Goal: Register for event/course

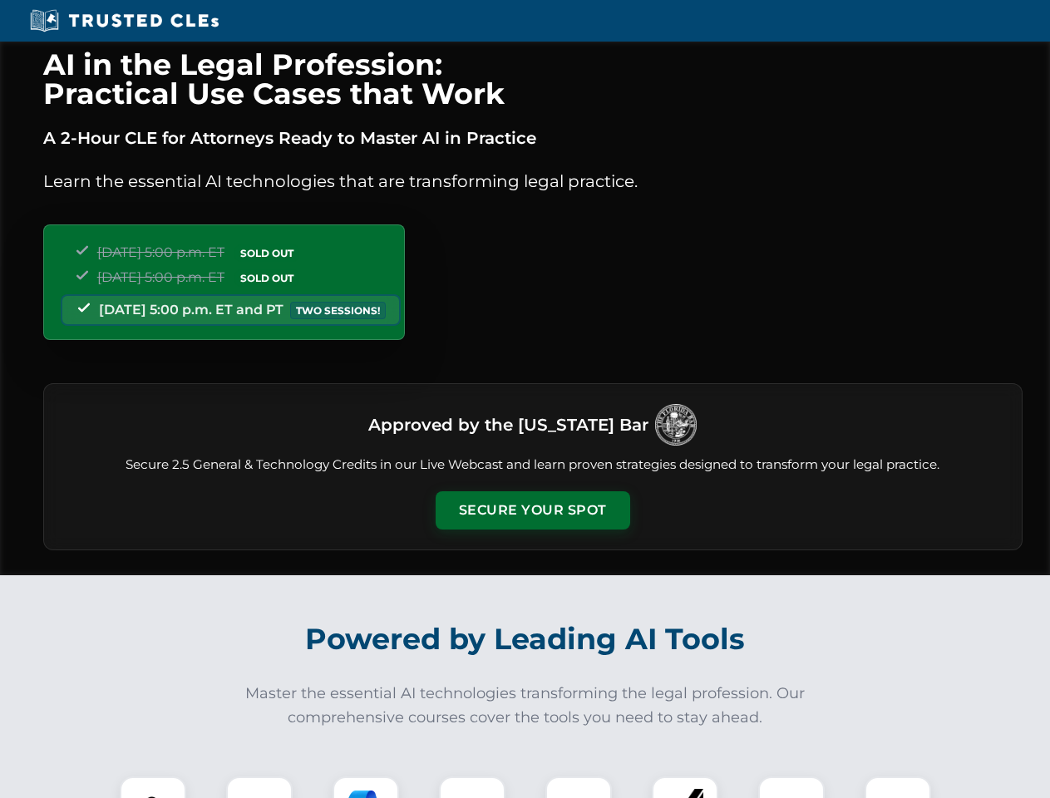
click at [532, 511] on button "Secure Your Spot" at bounding box center [533, 510] width 195 height 38
click at [153, 787] on img at bounding box center [153, 810] width 48 height 48
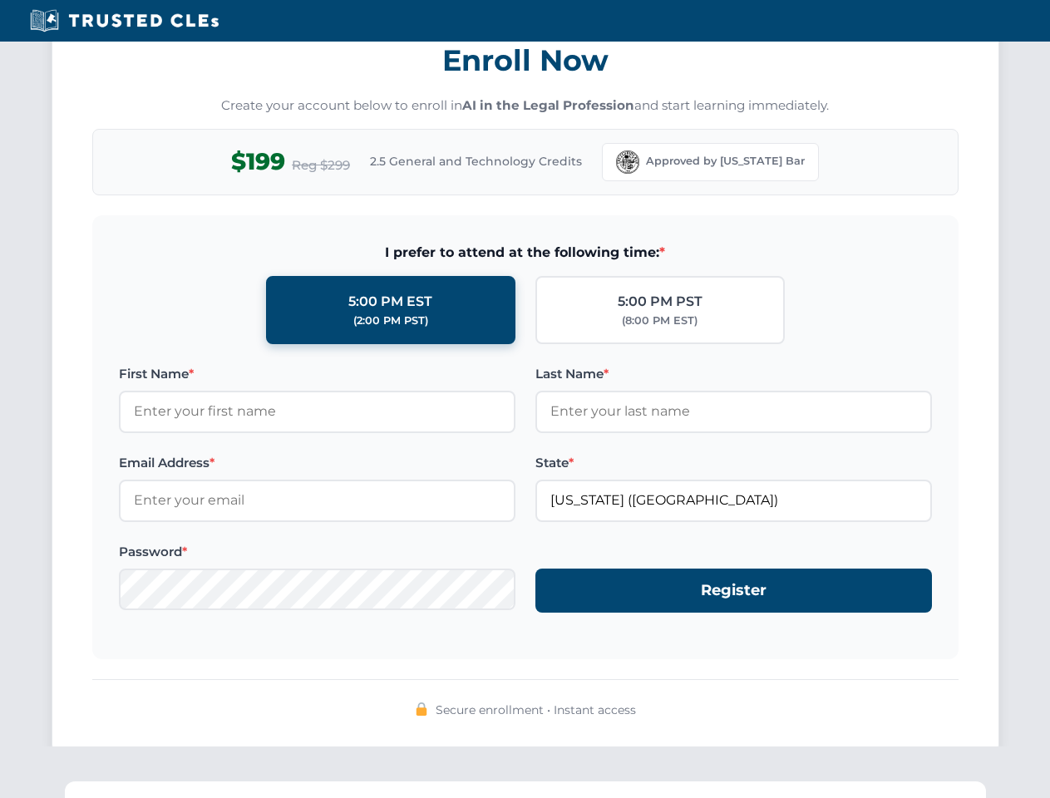
scroll to position [1632, 0]
